Goal: Information Seeking & Learning: Learn about a topic

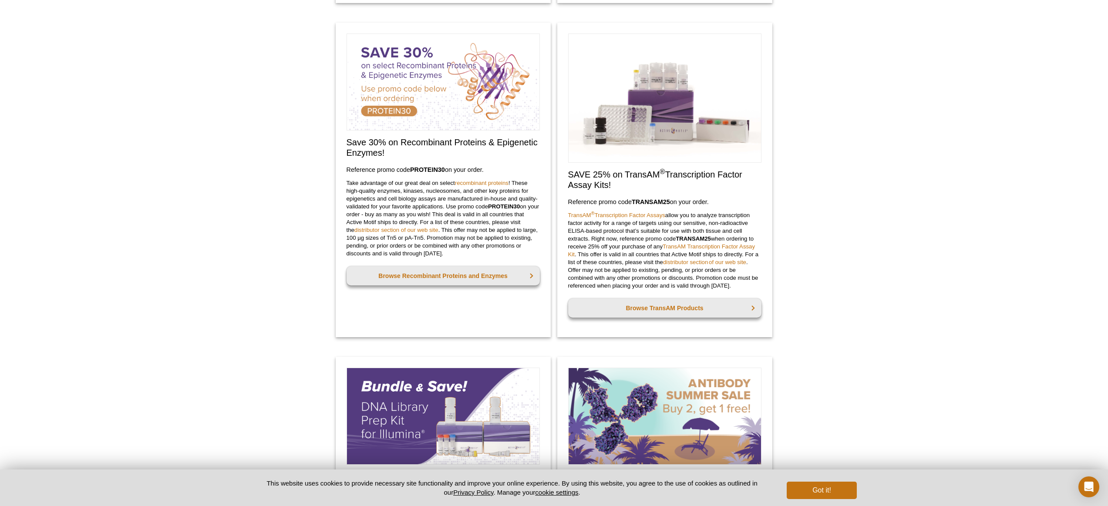
scroll to position [353, 0]
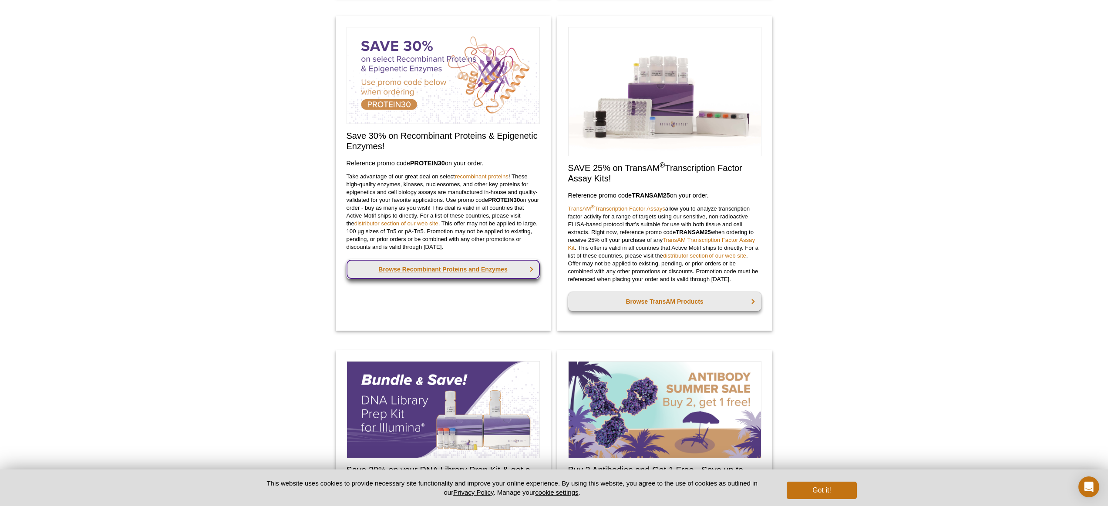
click at [443, 273] on link "Browse Recombinant Proteins and Enzymes" at bounding box center [442, 269] width 193 height 19
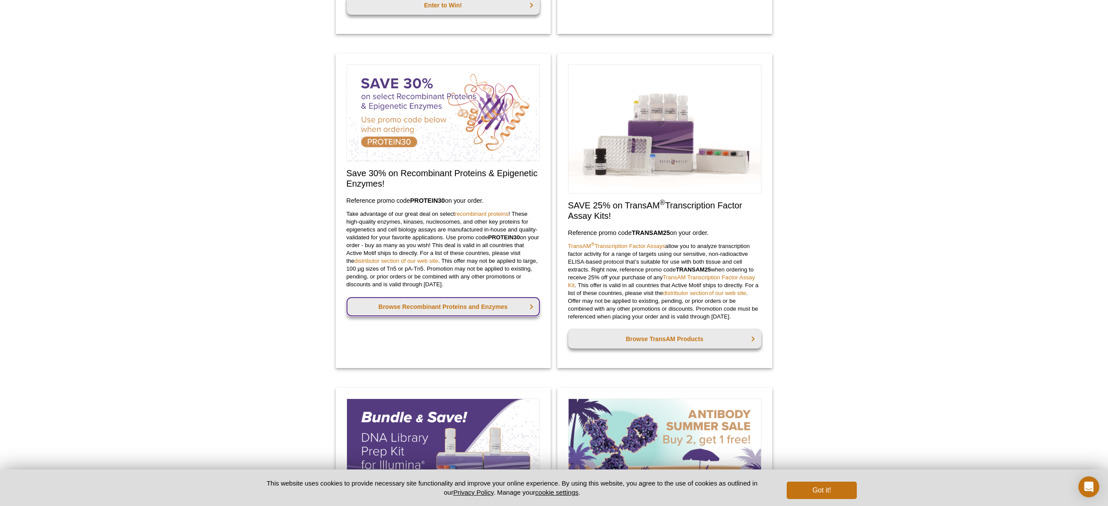
scroll to position [339, 0]
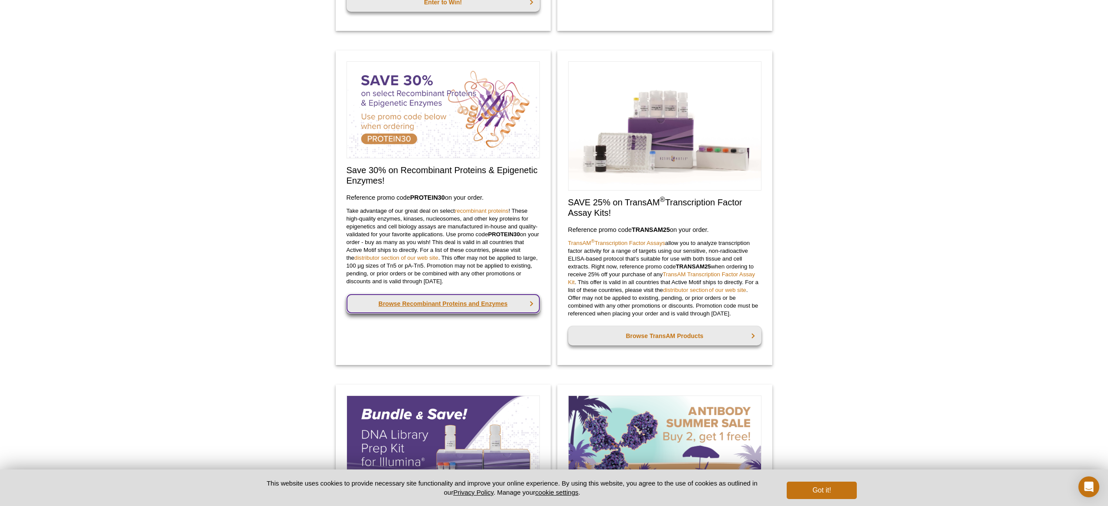
click at [442, 307] on link "Browse Recombinant Proteins and Enzymes" at bounding box center [442, 303] width 193 height 19
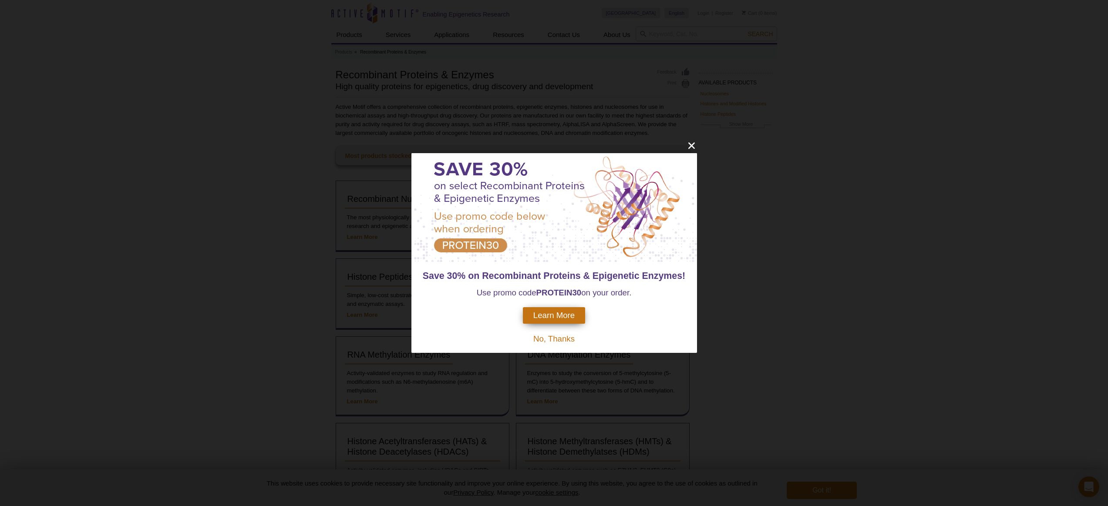
click at [561, 314] on span "Learn More" at bounding box center [553, 316] width 41 height 10
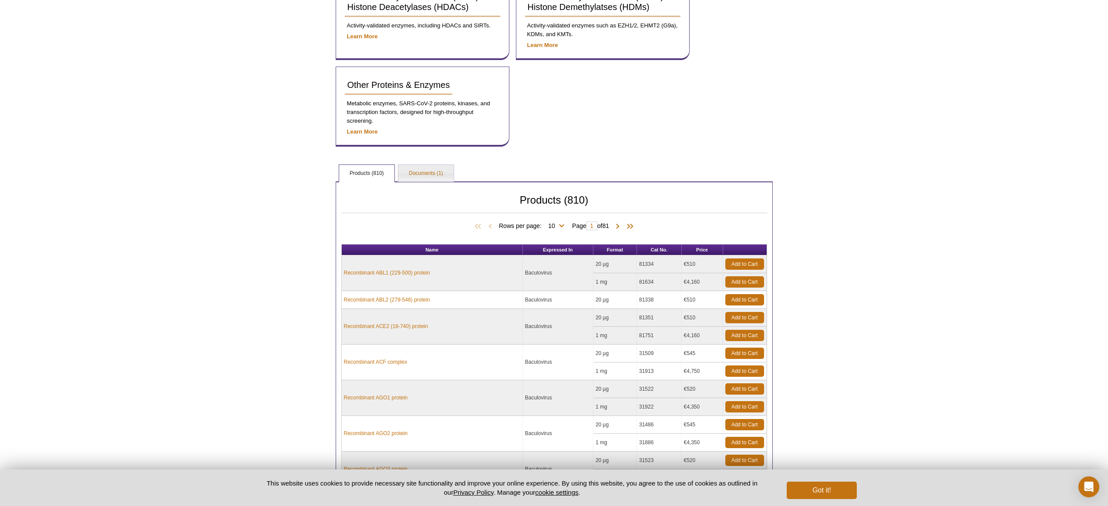
scroll to position [462, 0]
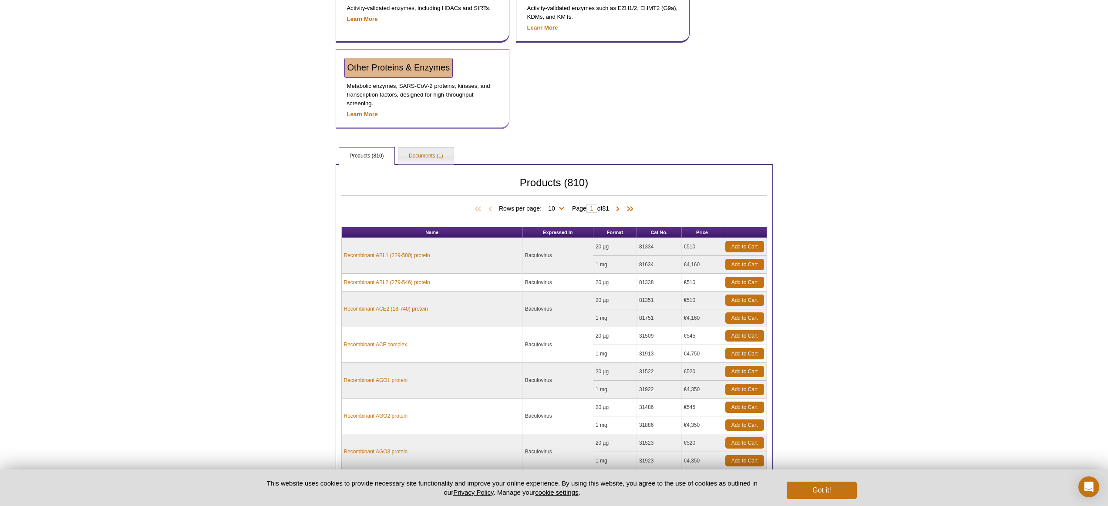
click at [384, 71] on link "Other Proteins & Enzymes" at bounding box center [399, 67] width 108 height 19
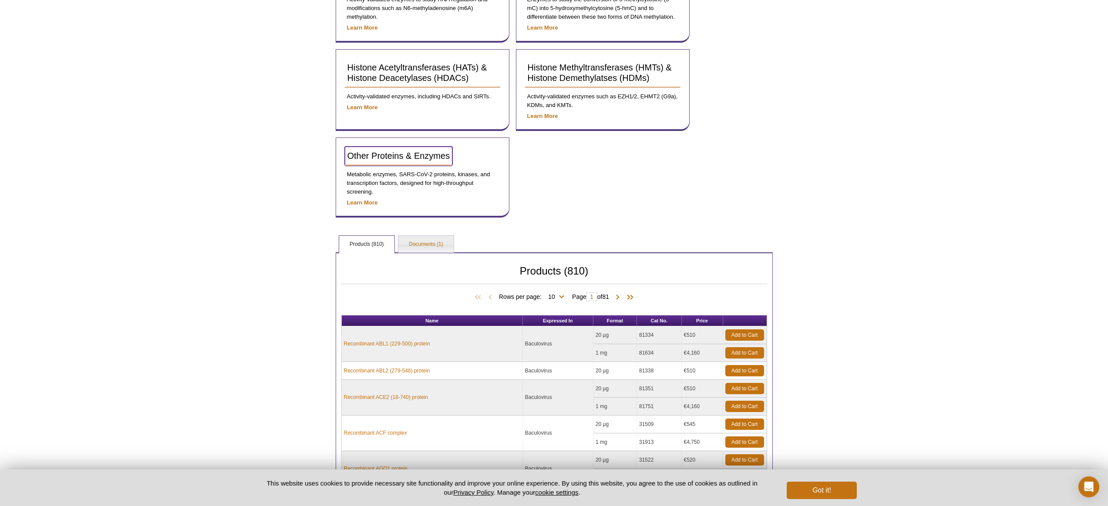
scroll to position [367, 0]
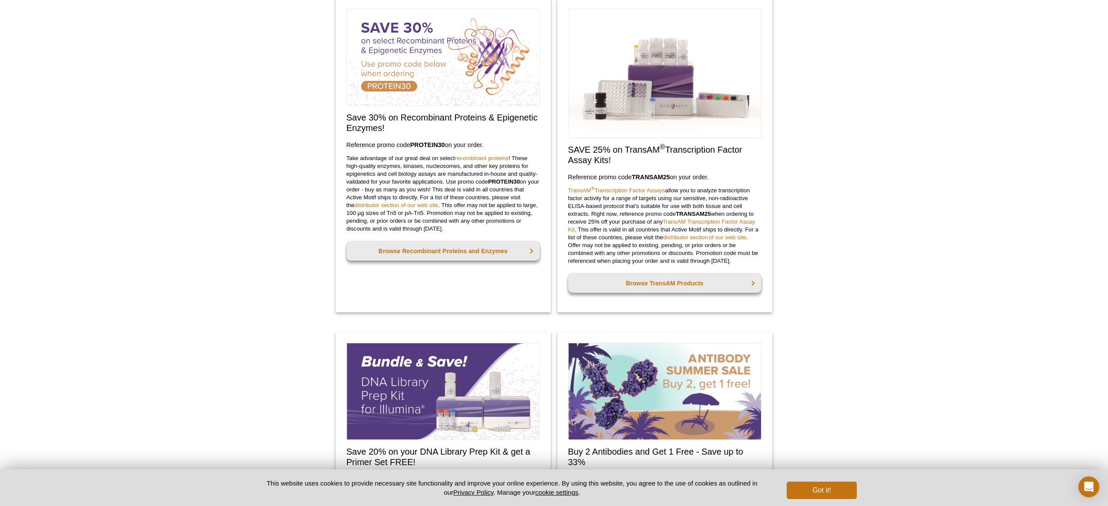
scroll to position [358, 0]
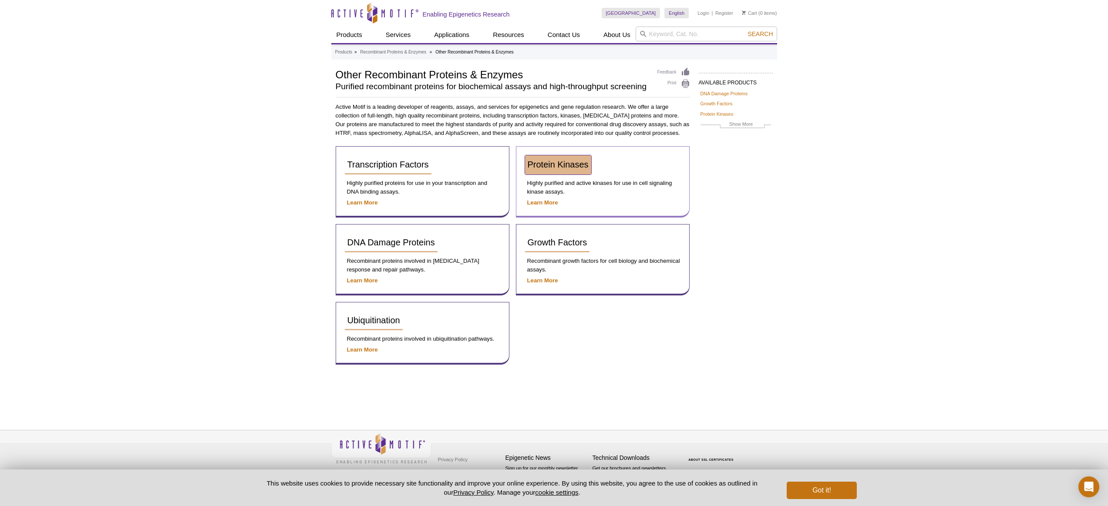
click at [568, 165] on span "Protein Kinases" at bounding box center [557, 165] width 61 height 10
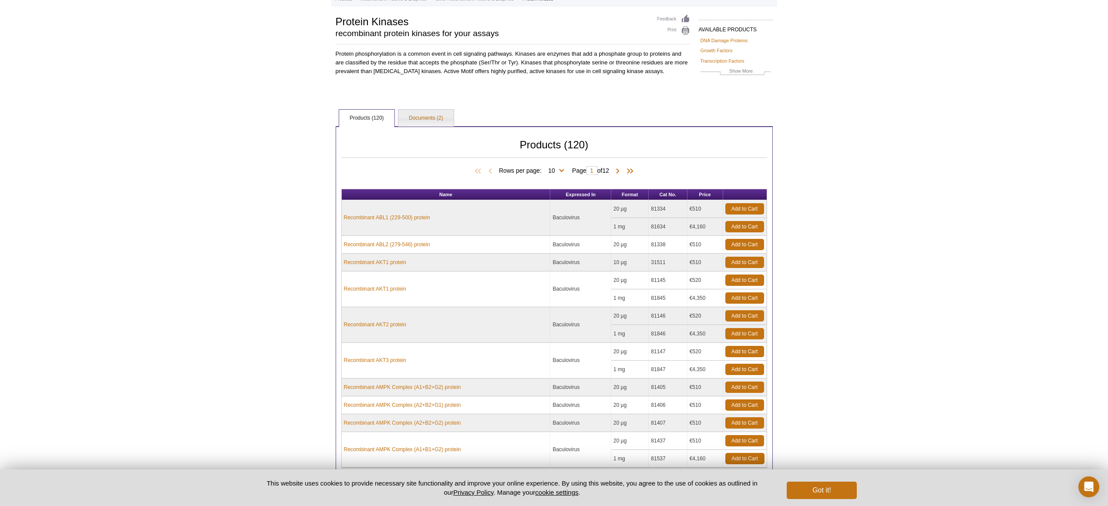
scroll to position [54, 0]
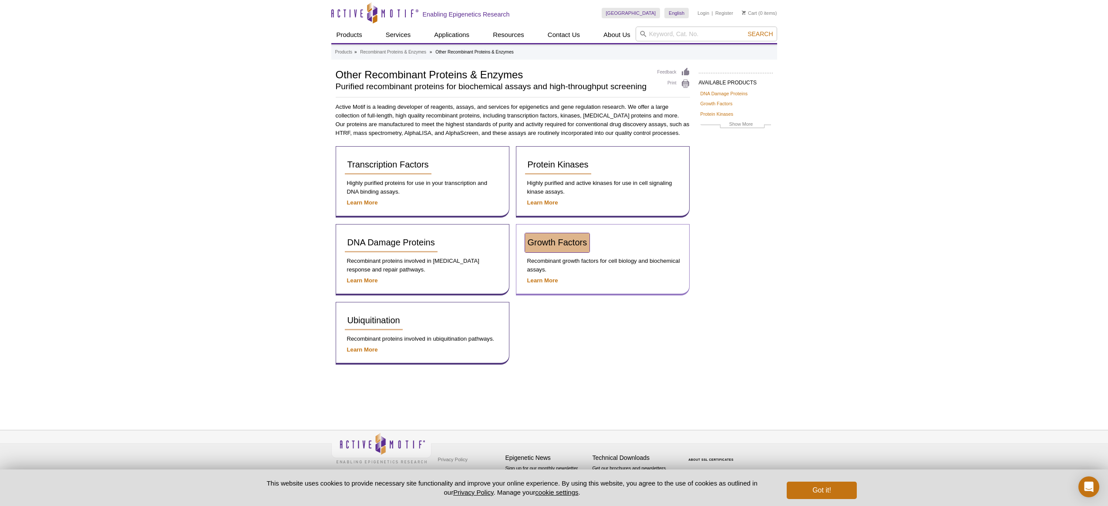
click at [563, 247] on link "Growth Factors" at bounding box center [557, 242] width 65 height 19
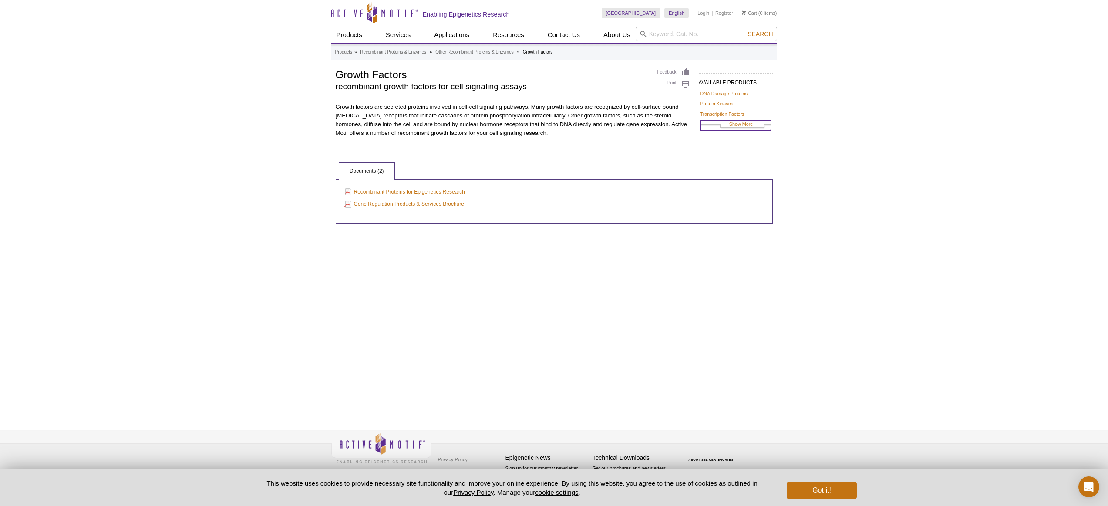
click at [745, 122] on link "Show More" at bounding box center [735, 125] width 71 height 10
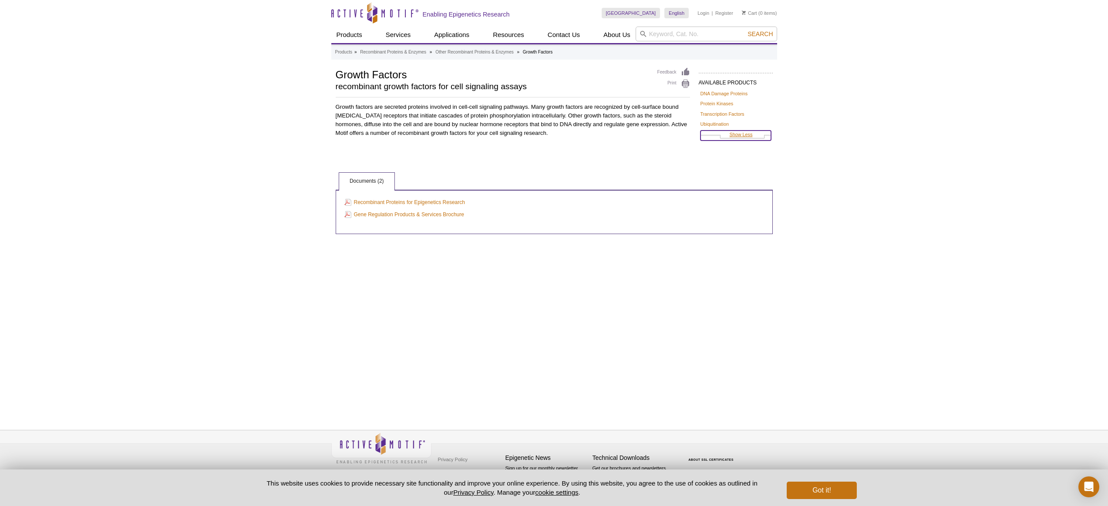
click at [735, 135] on link "Show Less" at bounding box center [735, 136] width 71 height 10
